Goal: Navigation & Orientation: Find specific page/section

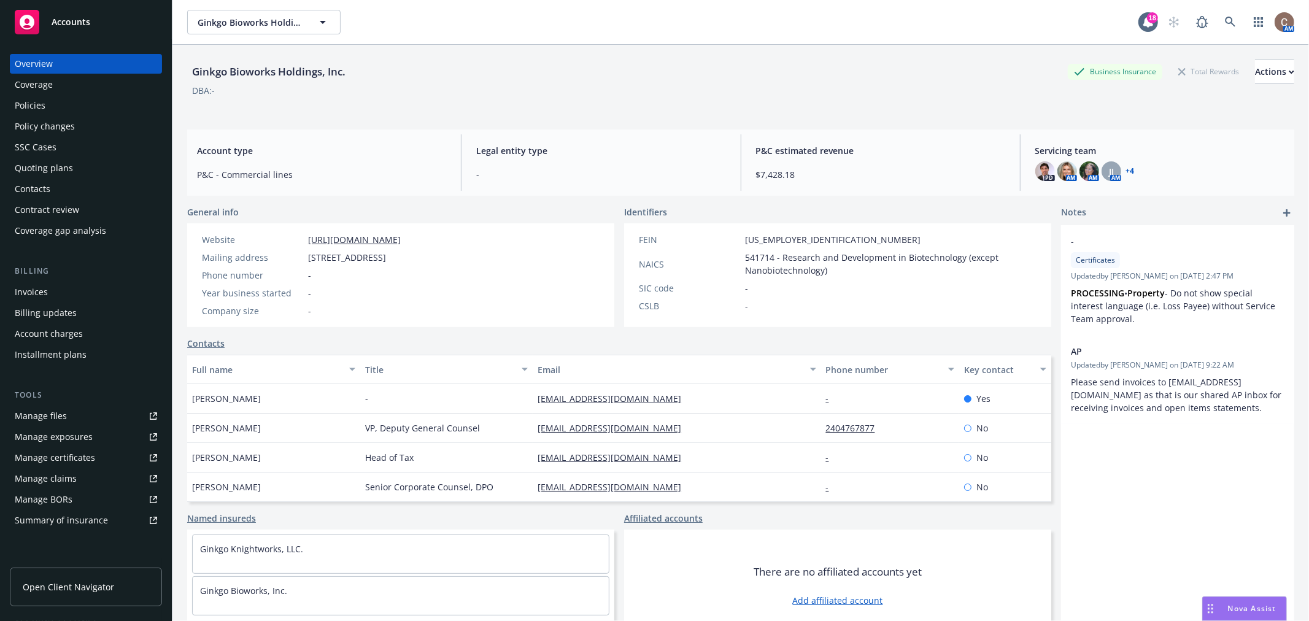
drag, startPoint x: 0, startPoint y: 0, endPoint x: 83, endPoint y: 27, distance: 87.7
click at [83, 27] on div "Accounts" at bounding box center [86, 22] width 142 height 25
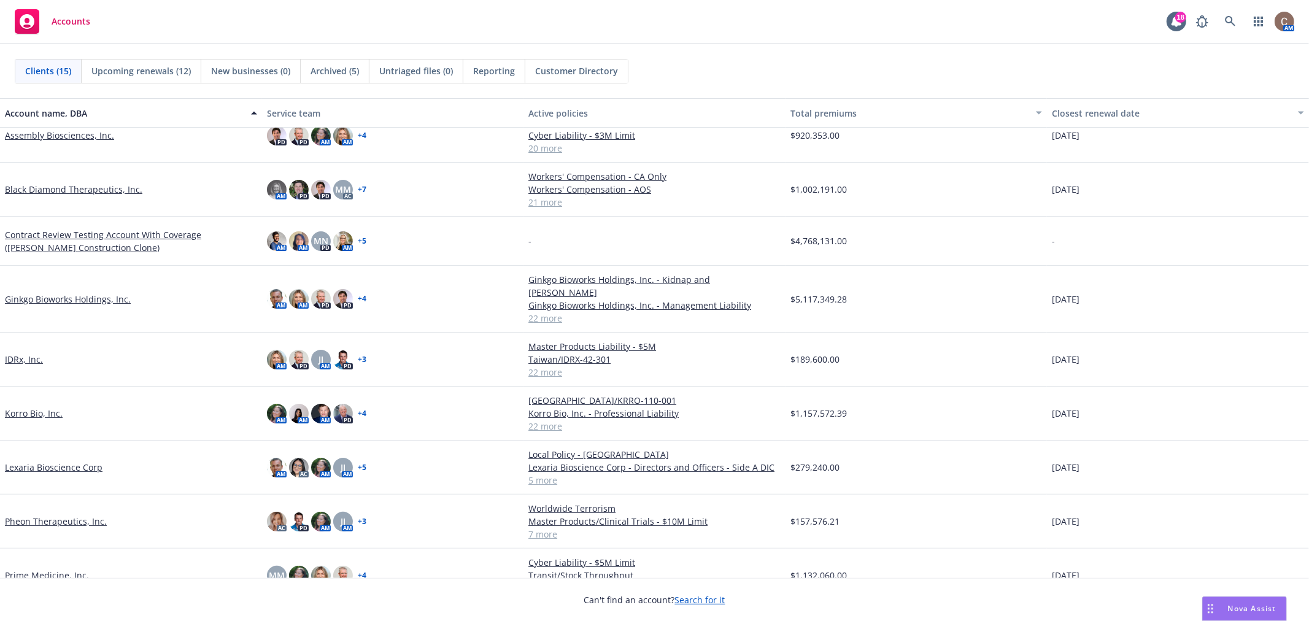
scroll to position [136, 0]
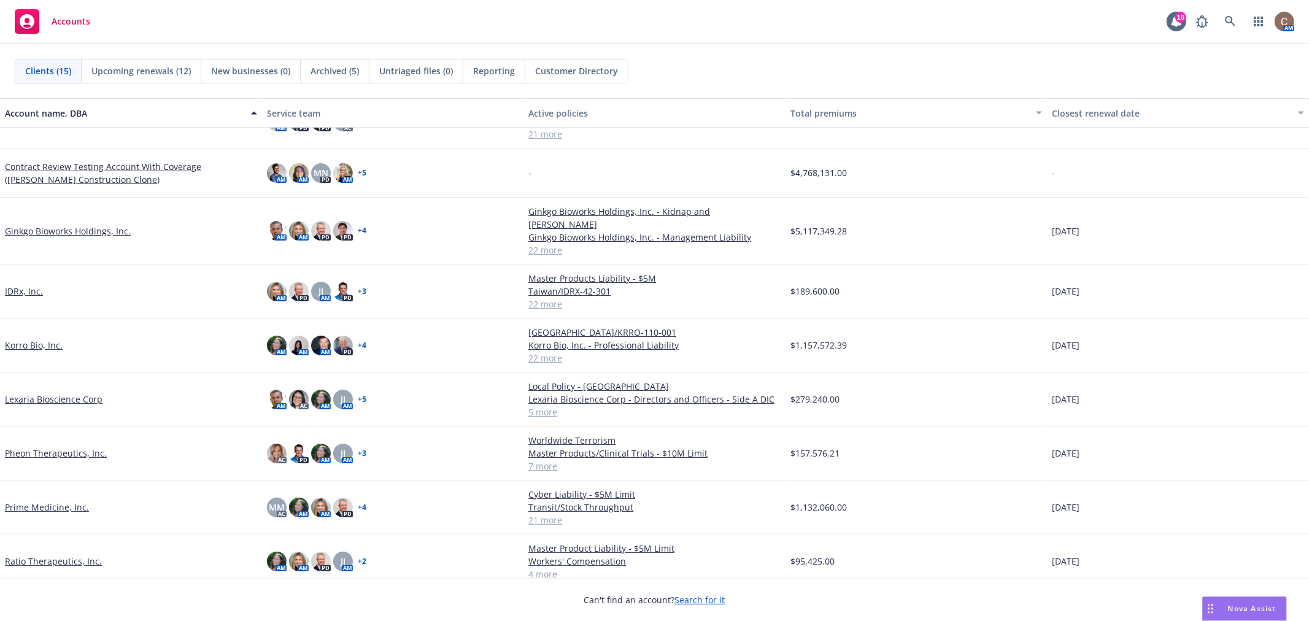
click at [34, 339] on link "Korro Bio, Inc." at bounding box center [34, 345] width 58 height 13
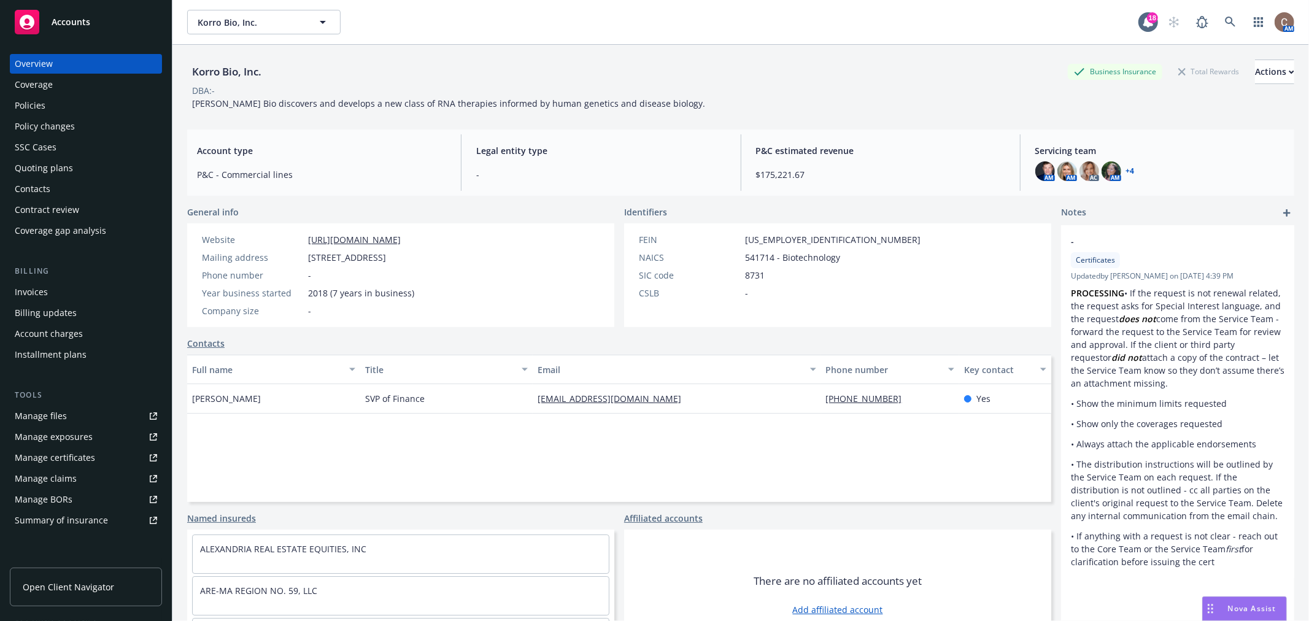
click at [40, 102] on div "Policies" at bounding box center [30, 106] width 31 height 20
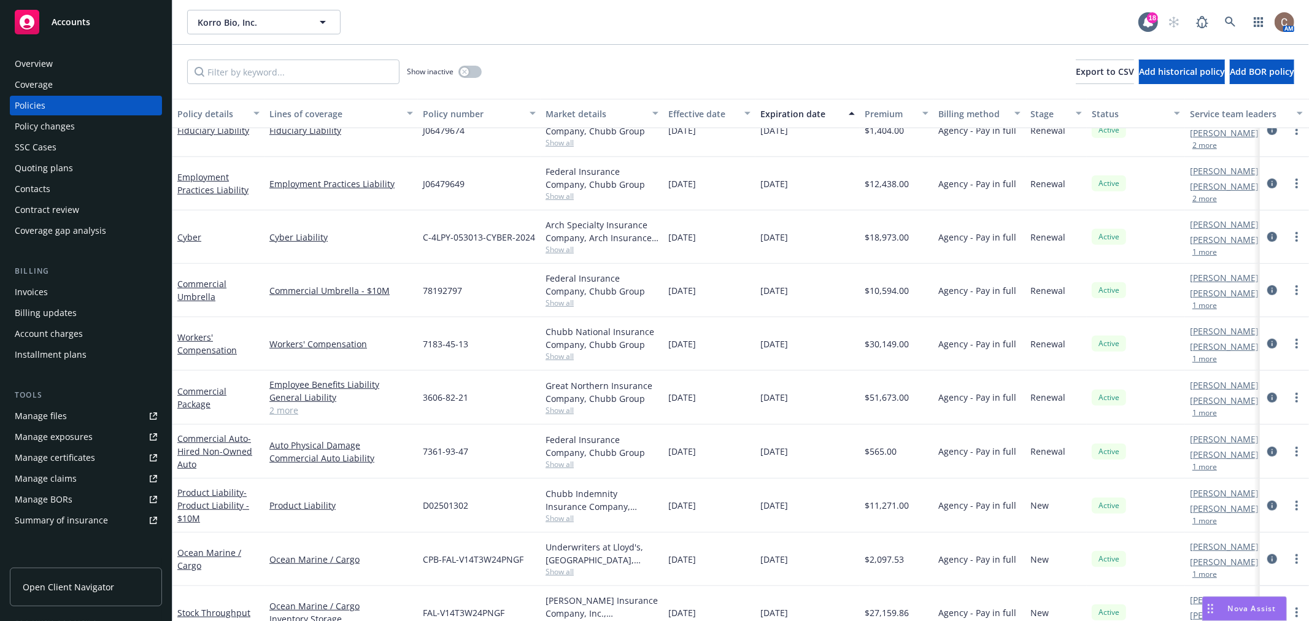
scroll to position [742, 0]
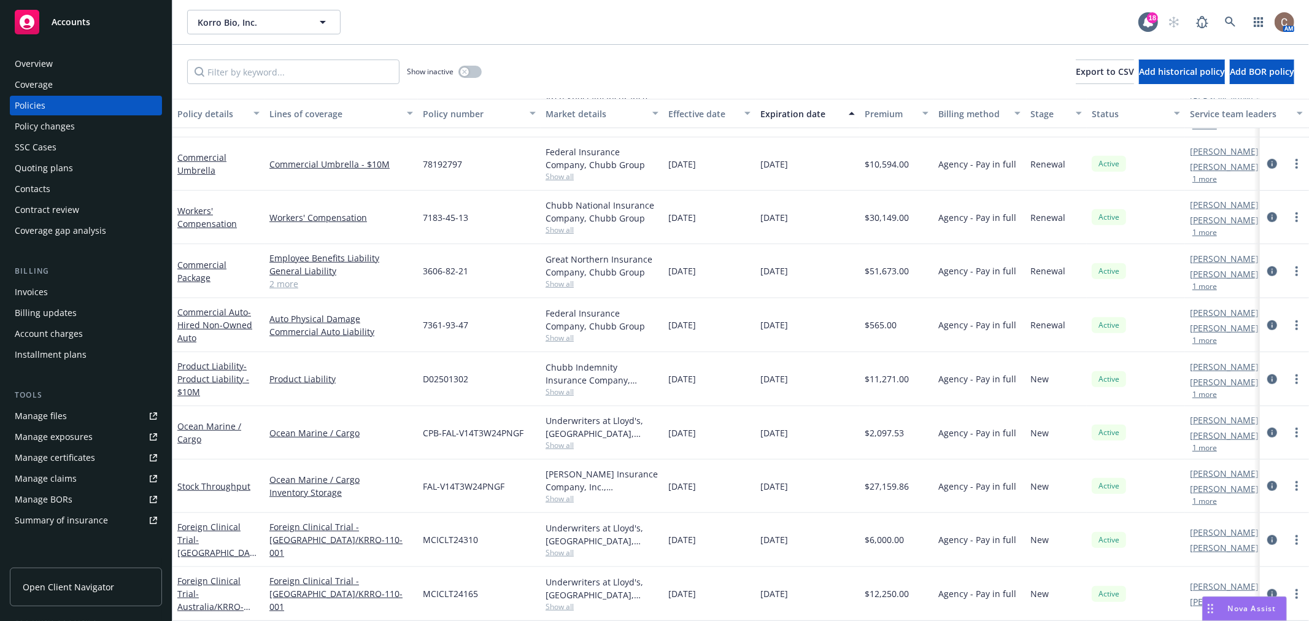
click at [44, 10] on div "Accounts" at bounding box center [86, 22] width 142 height 25
